Goal: Task Accomplishment & Management: Manage account settings

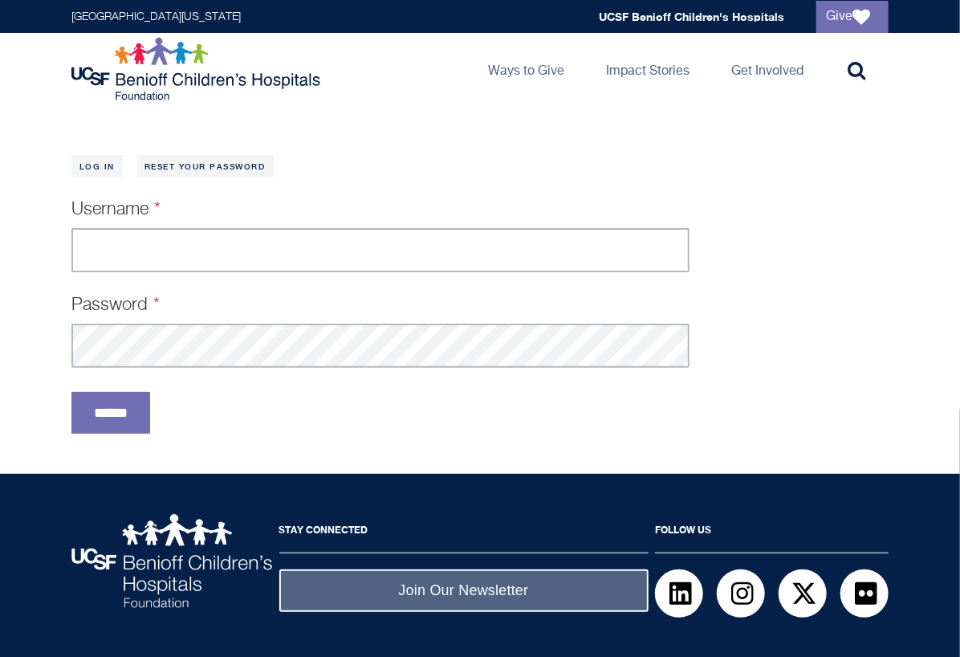
type input "**********"
click at [81, 388] on form "**********" at bounding box center [380, 317] width 618 height 233
click at [79, 394] on input "******" at bounding box center [110, 413] width 79 height 42
